Goal: Navigation & Orientation: Find specific page/section

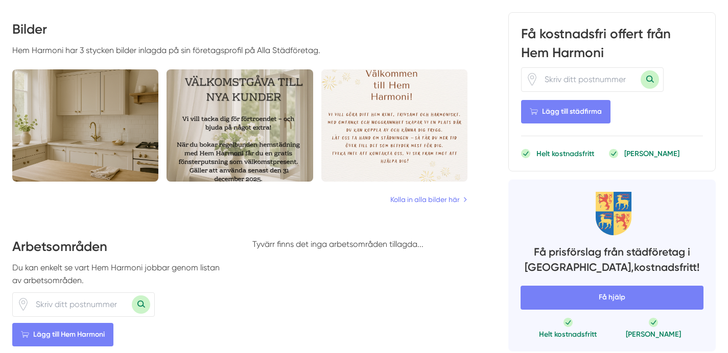
scroll to position [556, 0]
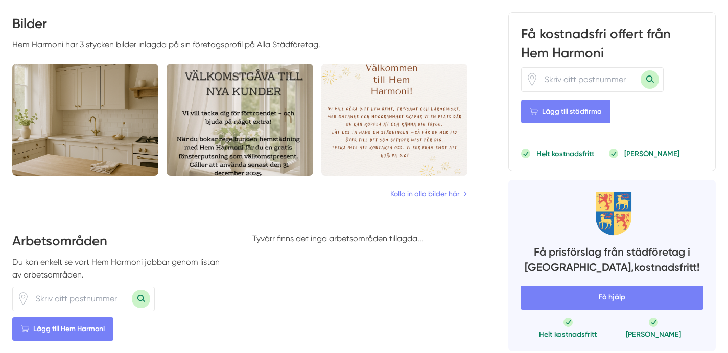
click at [241, 134] on img at bounding box center [239, 120] width 146 height 112
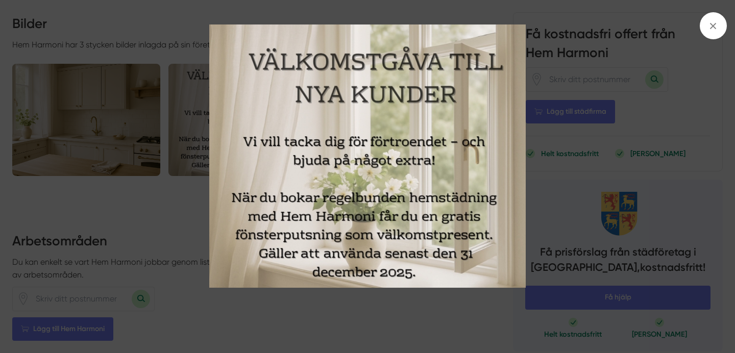
click at [130, 121] on img at bounding box center [368, 156] width 552 height 263
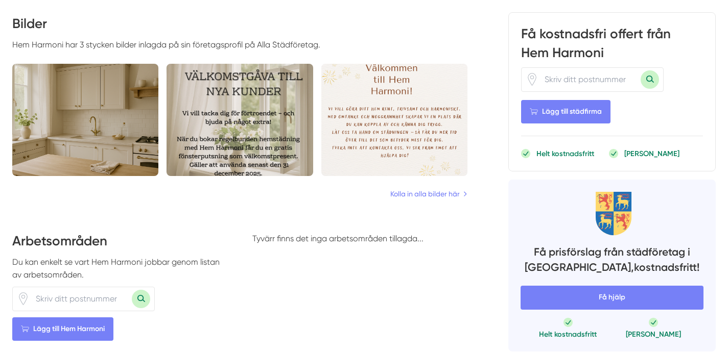
click at [367, 123] on img at bounding box center [394, 120] width 146 height 112
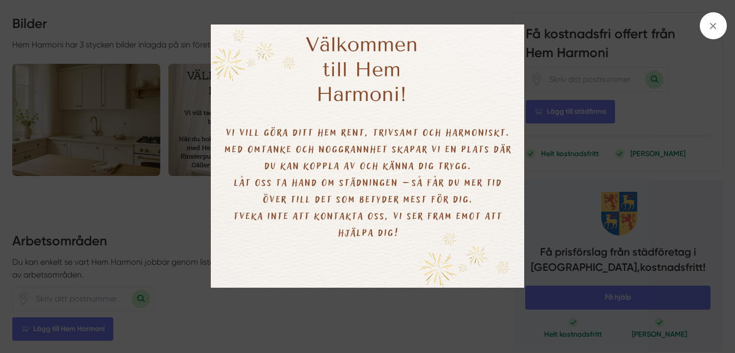
click at [134, 120] on img at bounding box center [368, 156] width 552 height 263
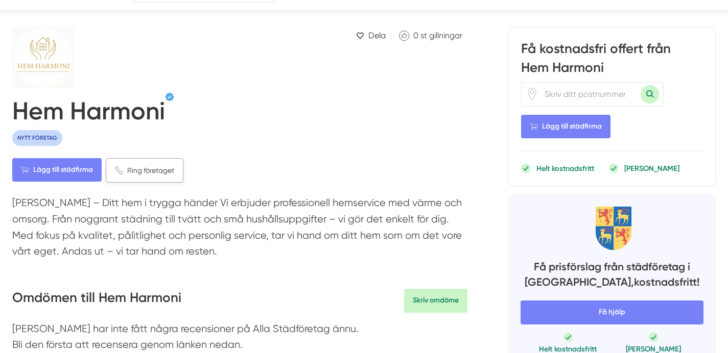
scroll to position [0, 0]
